Goal: Transaction & Acquisition: Purchase product/service

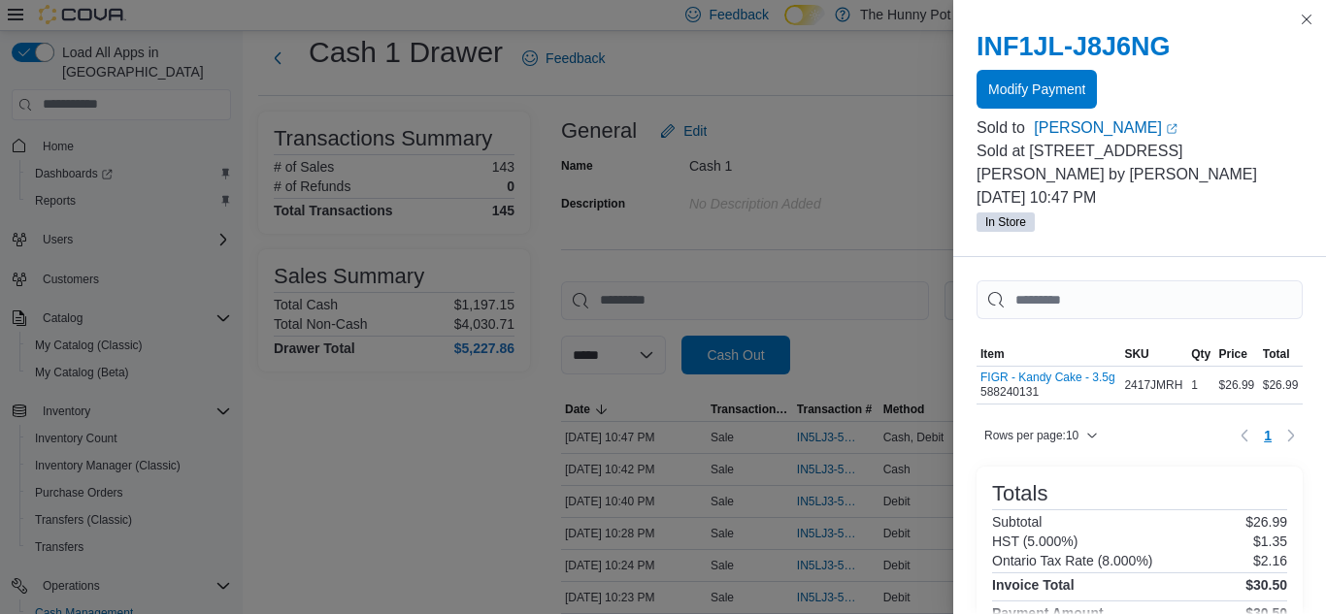
scroll to position [141, 0]
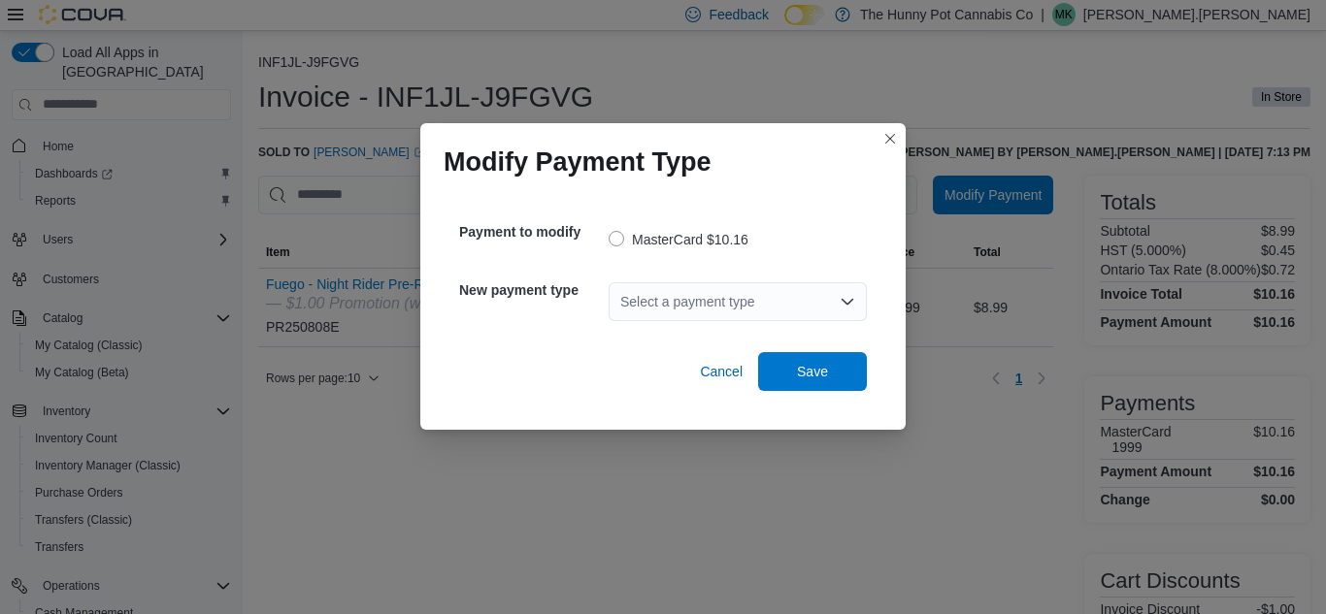
click at [762, 294] on div "Select a payment type" at bounding box center [738, 301] width 258 height 39
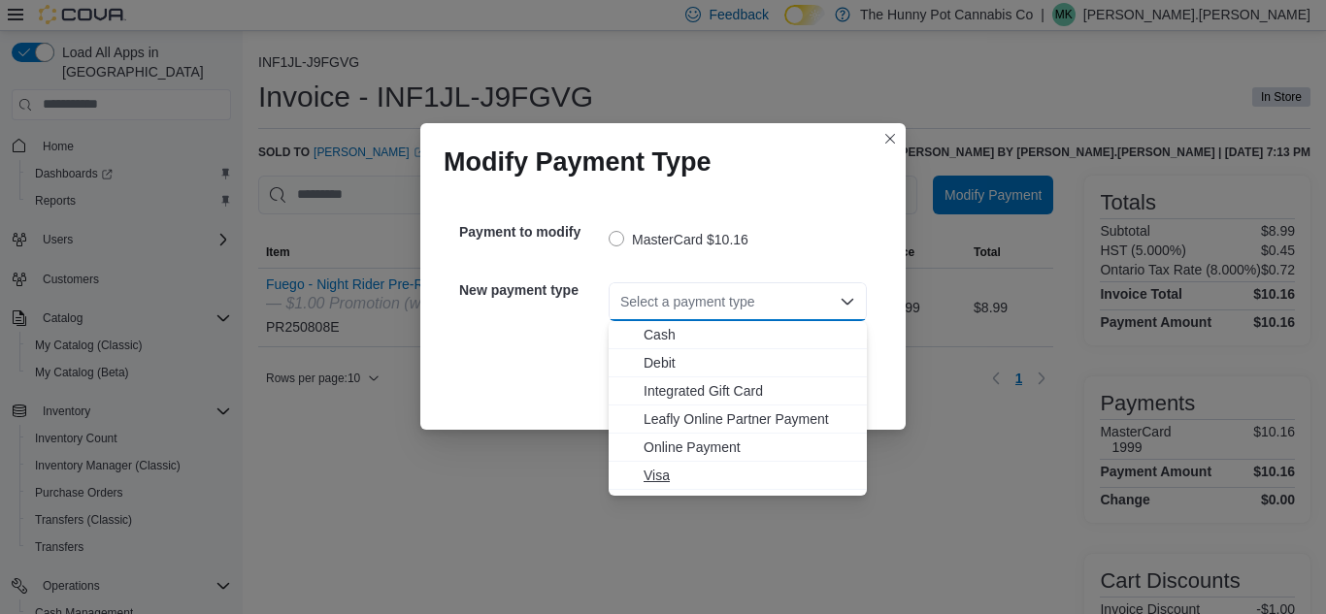
click at [658, 472] on span "Visa" at bounding box center [750, 475] width 212 height 19
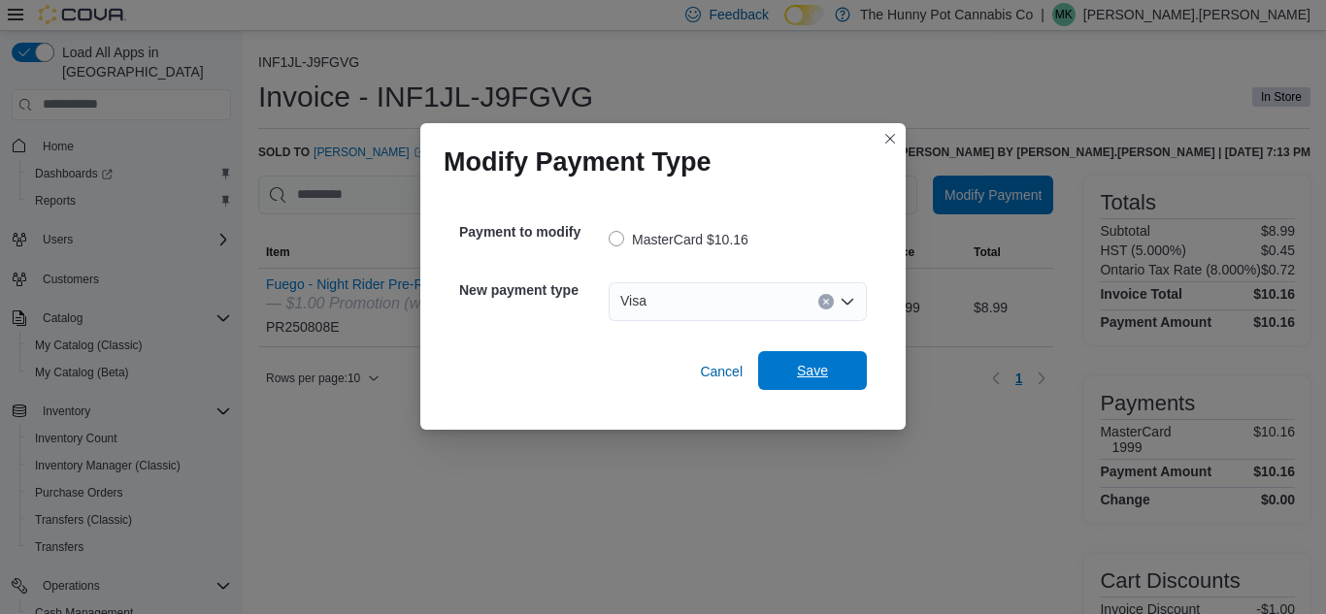
click at [805, 376] on span "Save" at bounding box center [812, 370] width 31 height 19
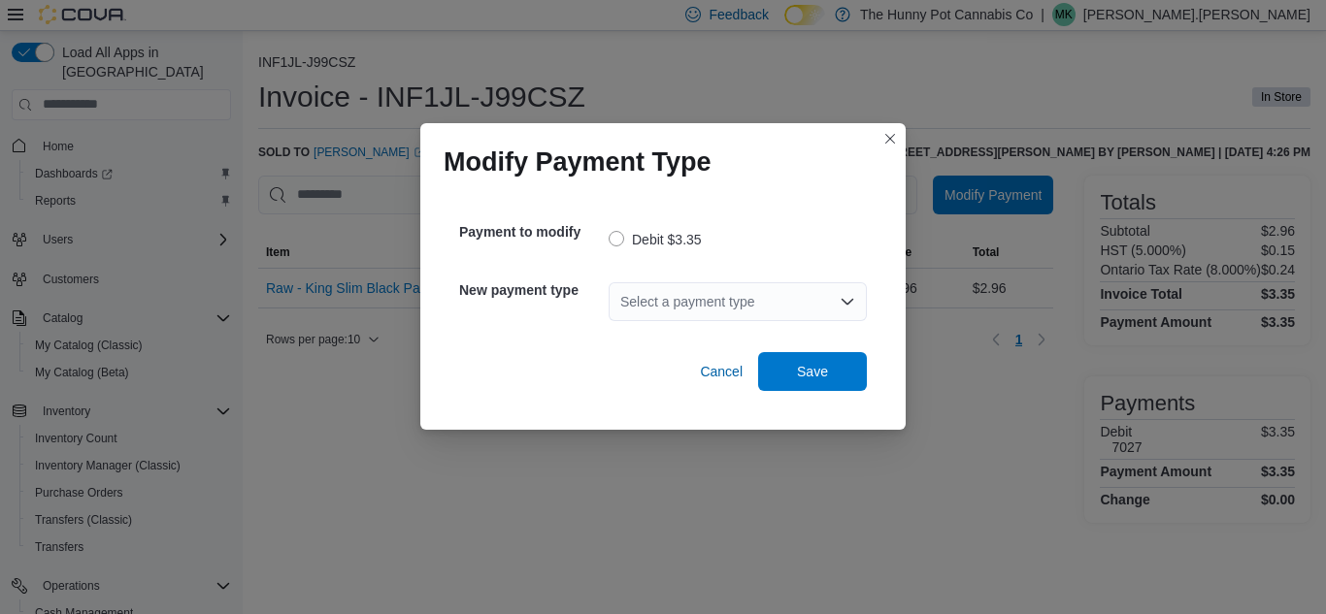
click at [650, 297] on div "Select a payment type" at bounding box center [738, 301] width 258 height 39
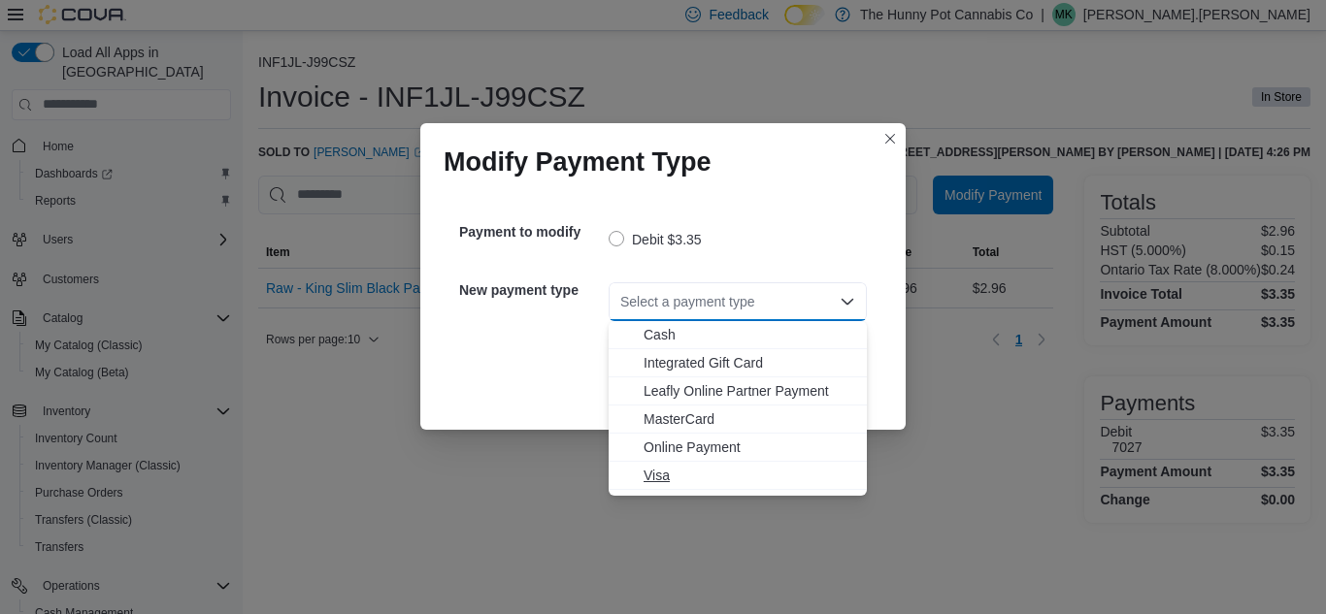
click at [659, 469] on span "Visa" at bounding box center [750, 475] width 212 height 19
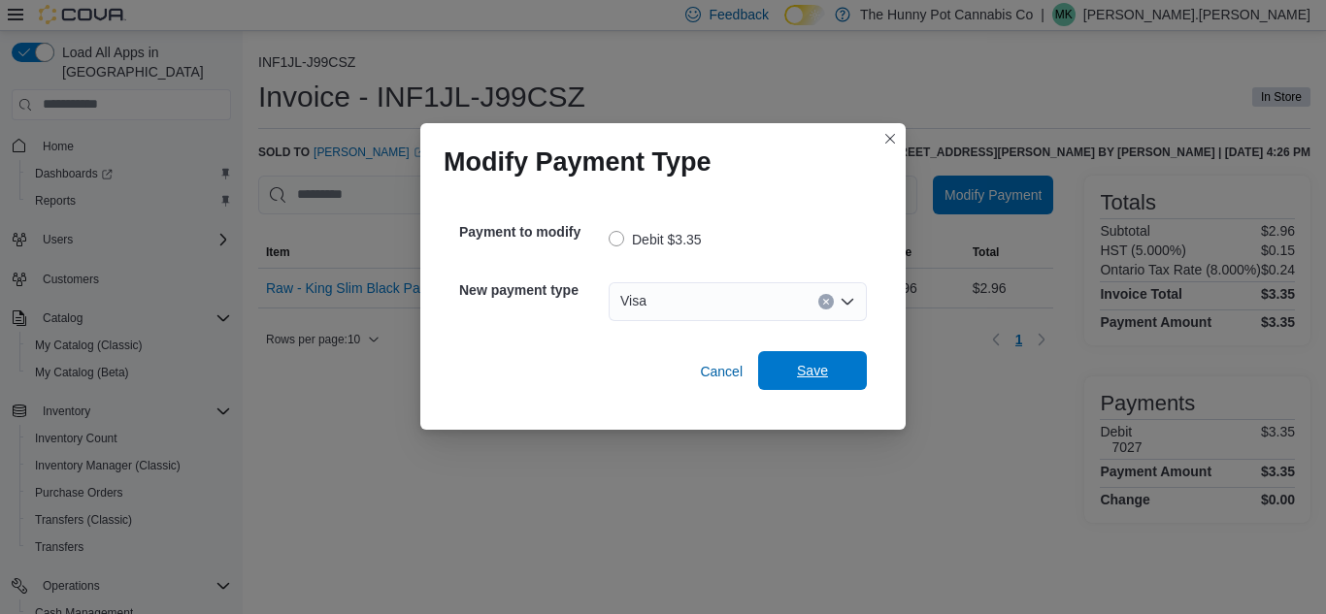
click at [809, 382] on span "Save" at bounding box center [812, 370] width 85 height 39
